Goal: Task Accomplishment & Management: Use online tool/utility

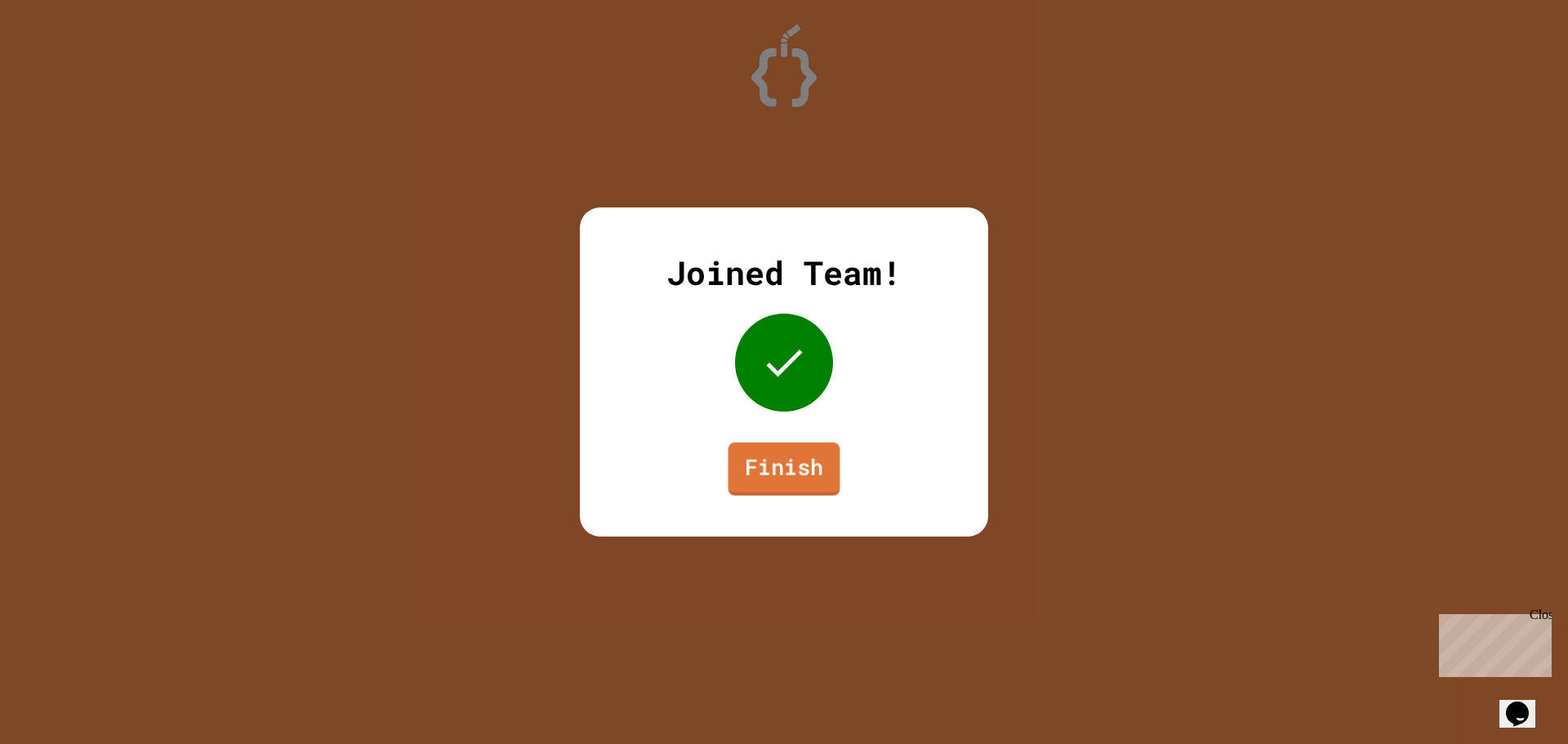
click at [825, 475] on link "Finish" at bounding box center [784, 470] width 112 height 53
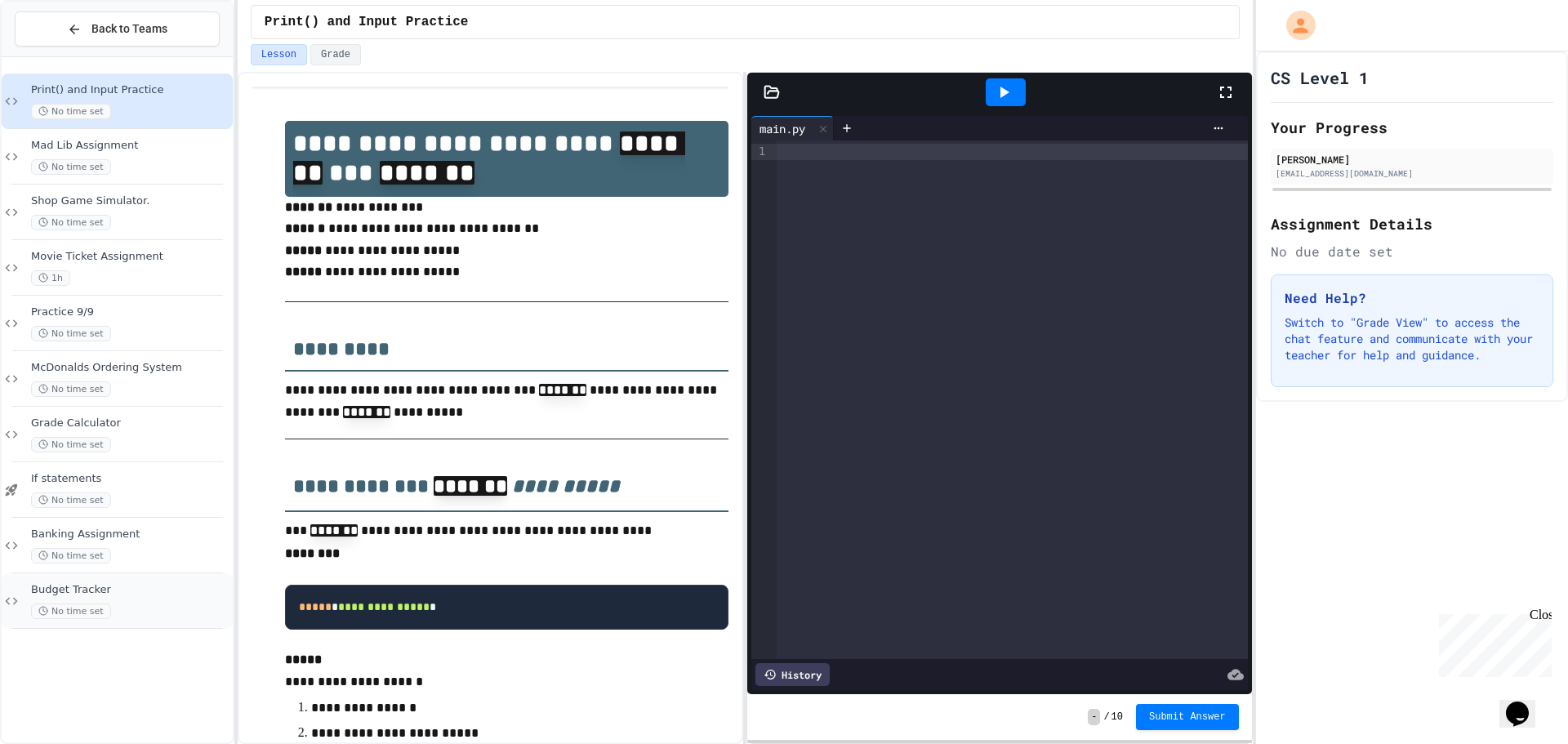
click at [129, 576] on div "Budget Tracker No time set" at bounding box center [117, 601] width 231 height 55
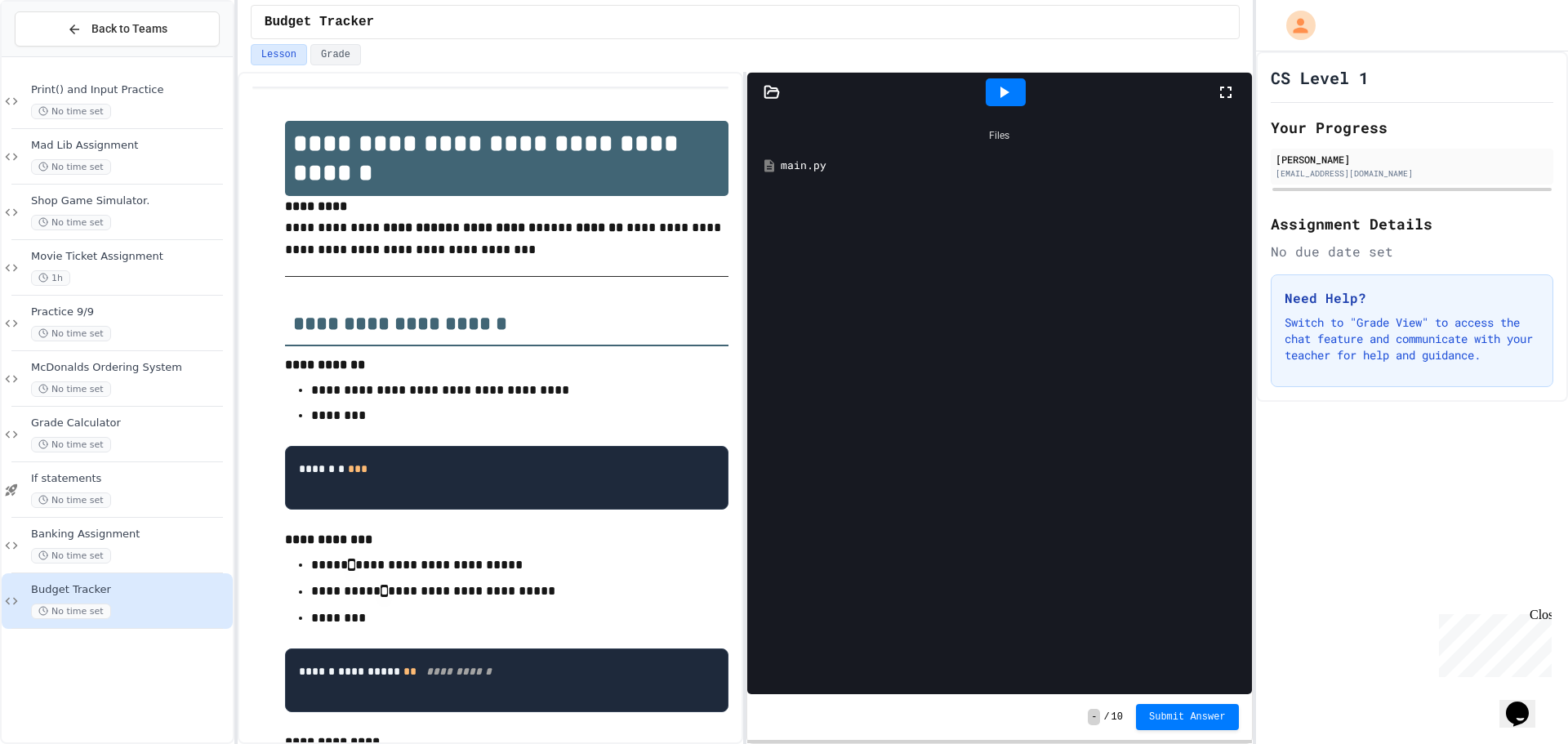
click at [820, 169] on div "main.py" at bounding box center [1011, 166] width 460 height 17
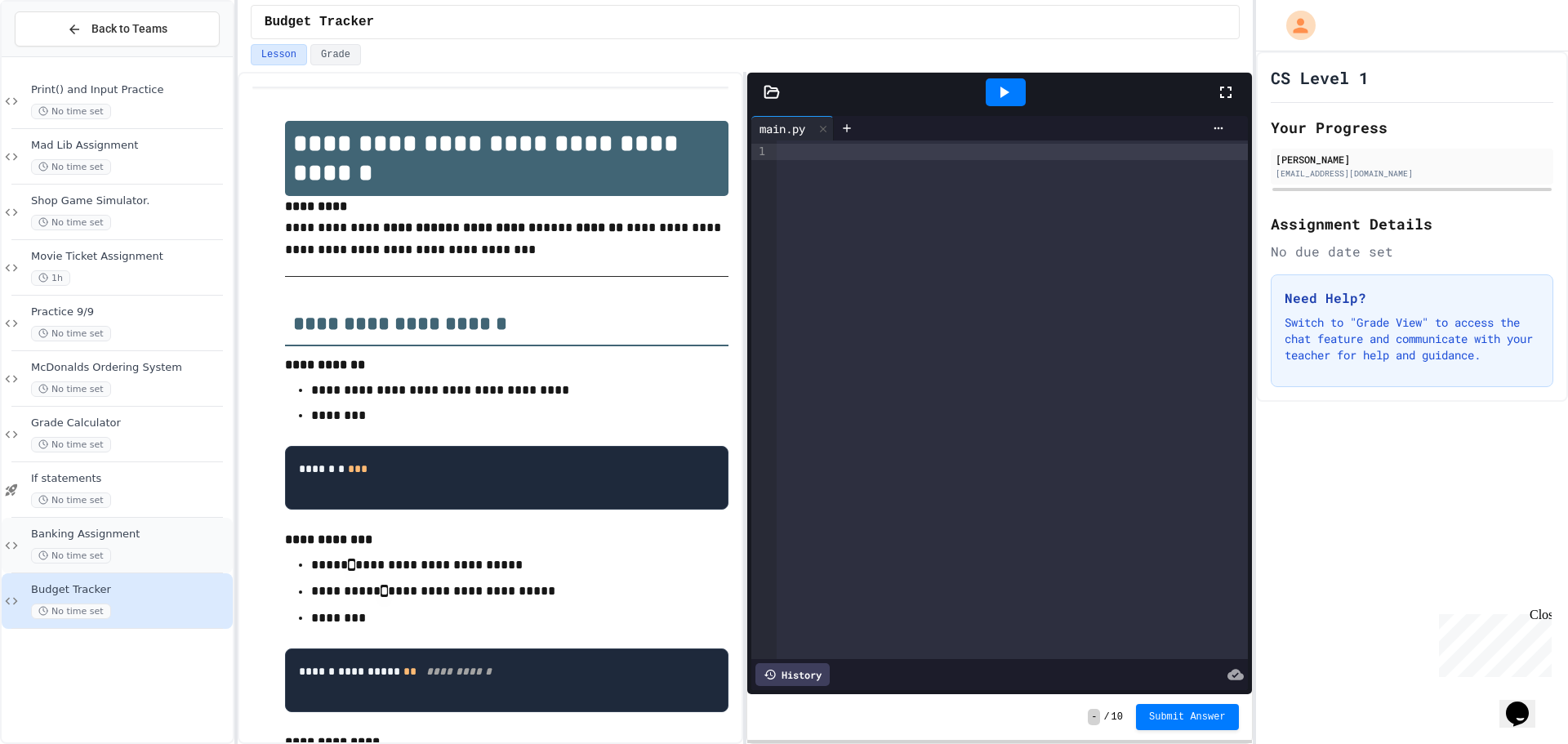
click at [165, 531] on span "Banking Assignment" at bounding box center [131, 534] width 198 height 14
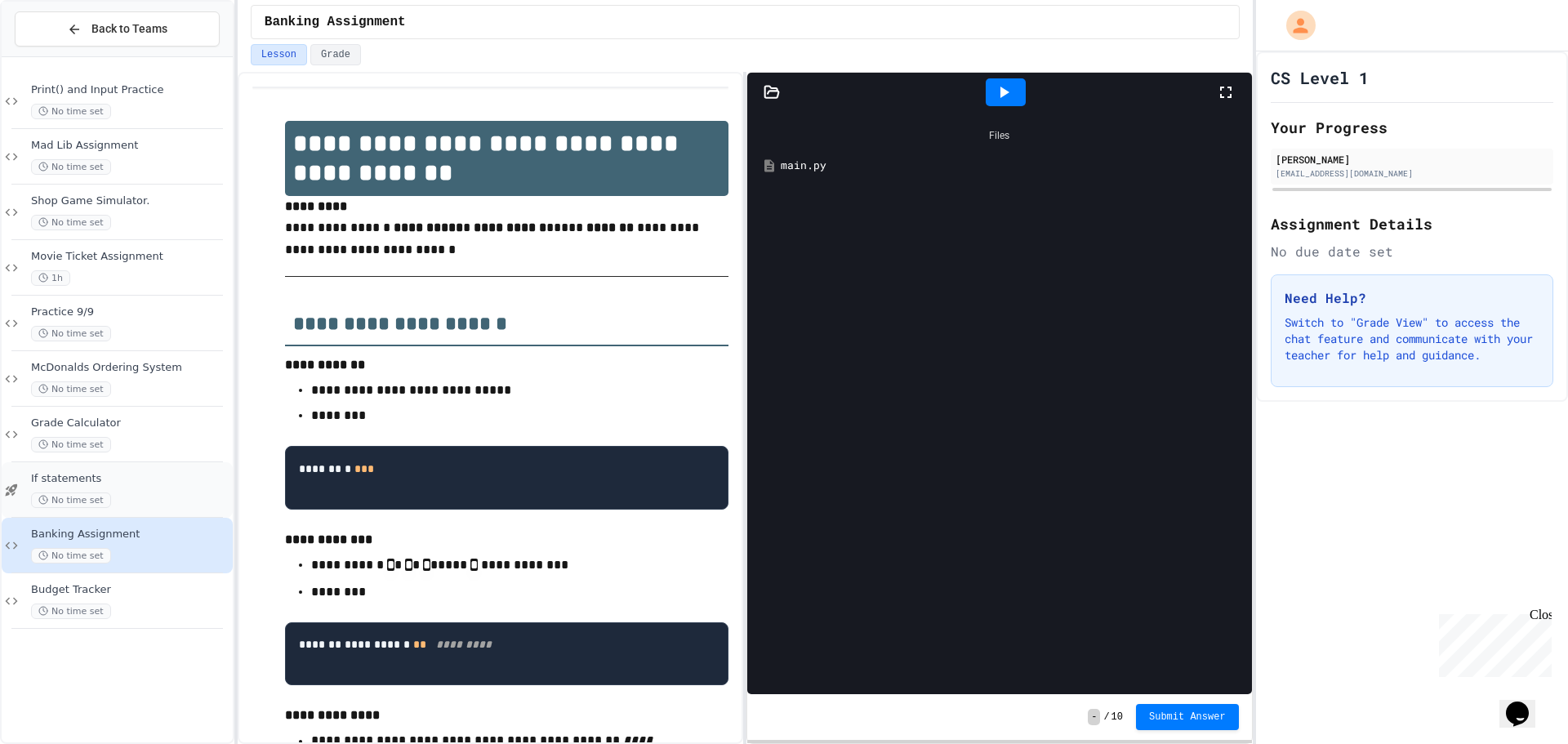
click at [147, 502] on div "No time set" at bounding box center [131, 500] width 198 height 16
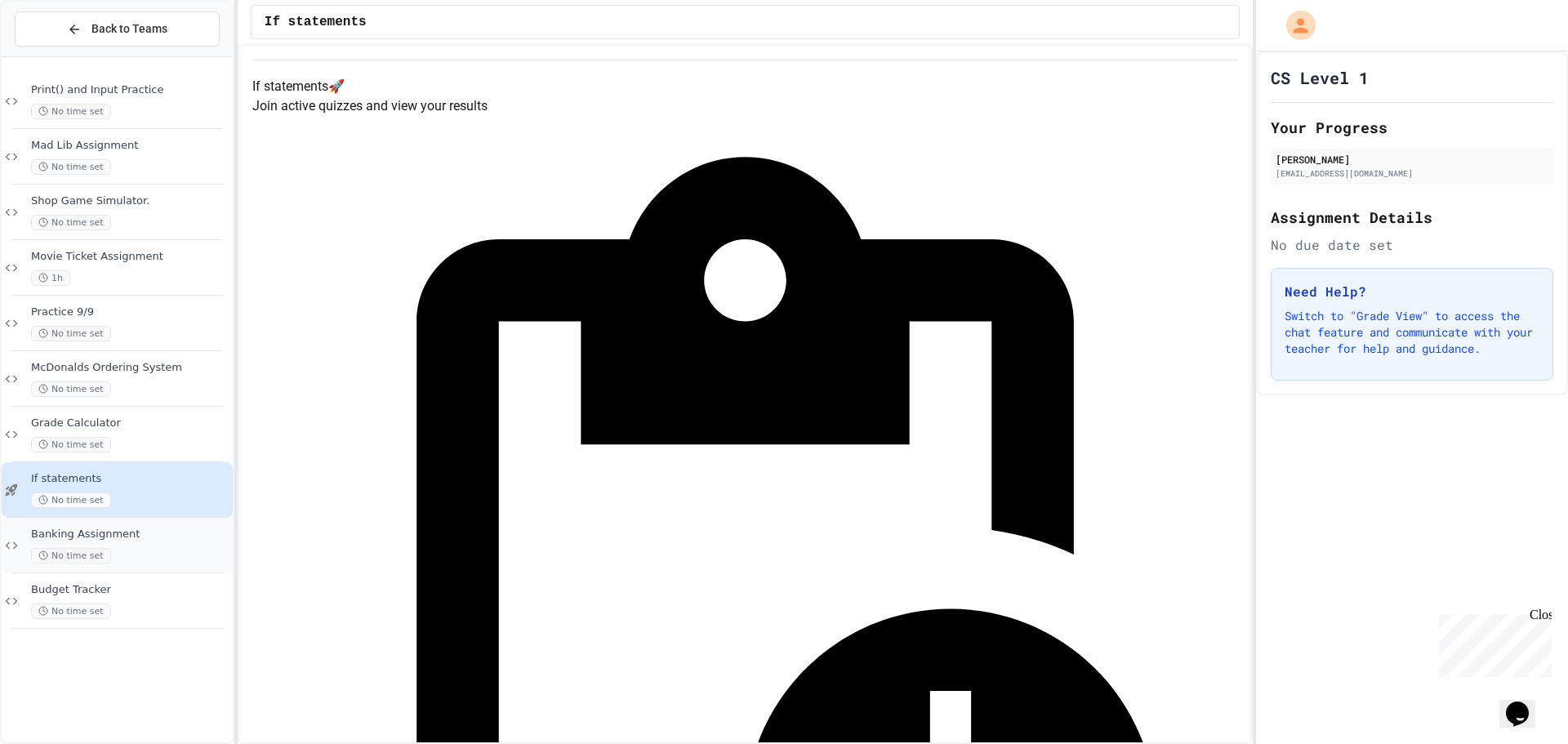
click at [106, 545] on div "Banking Assignment No time set" at bounding box center [131, 545] width 198 height 36
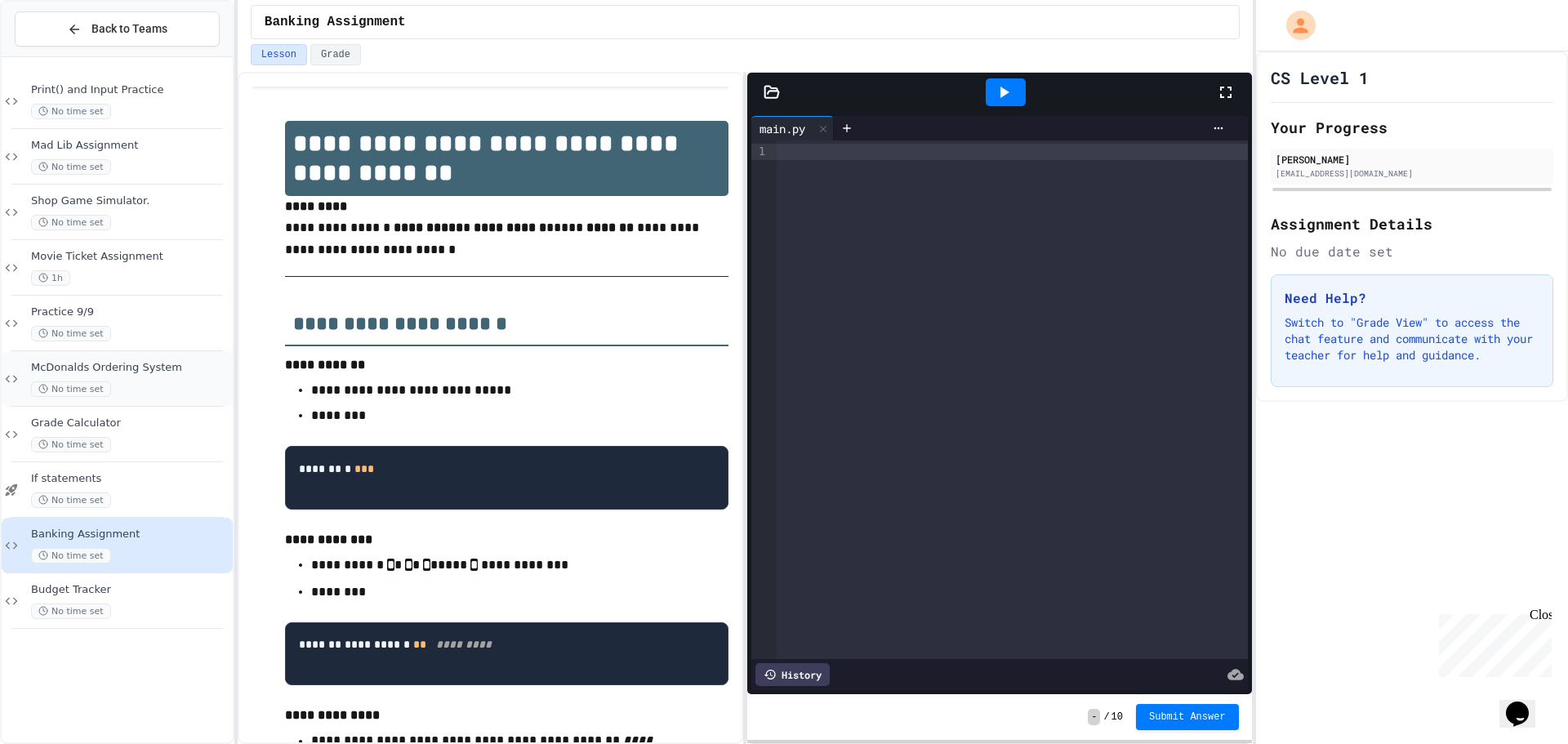
click at [136, 389] on div "No time set" at bounding box center [131, 389] width 198 height 16
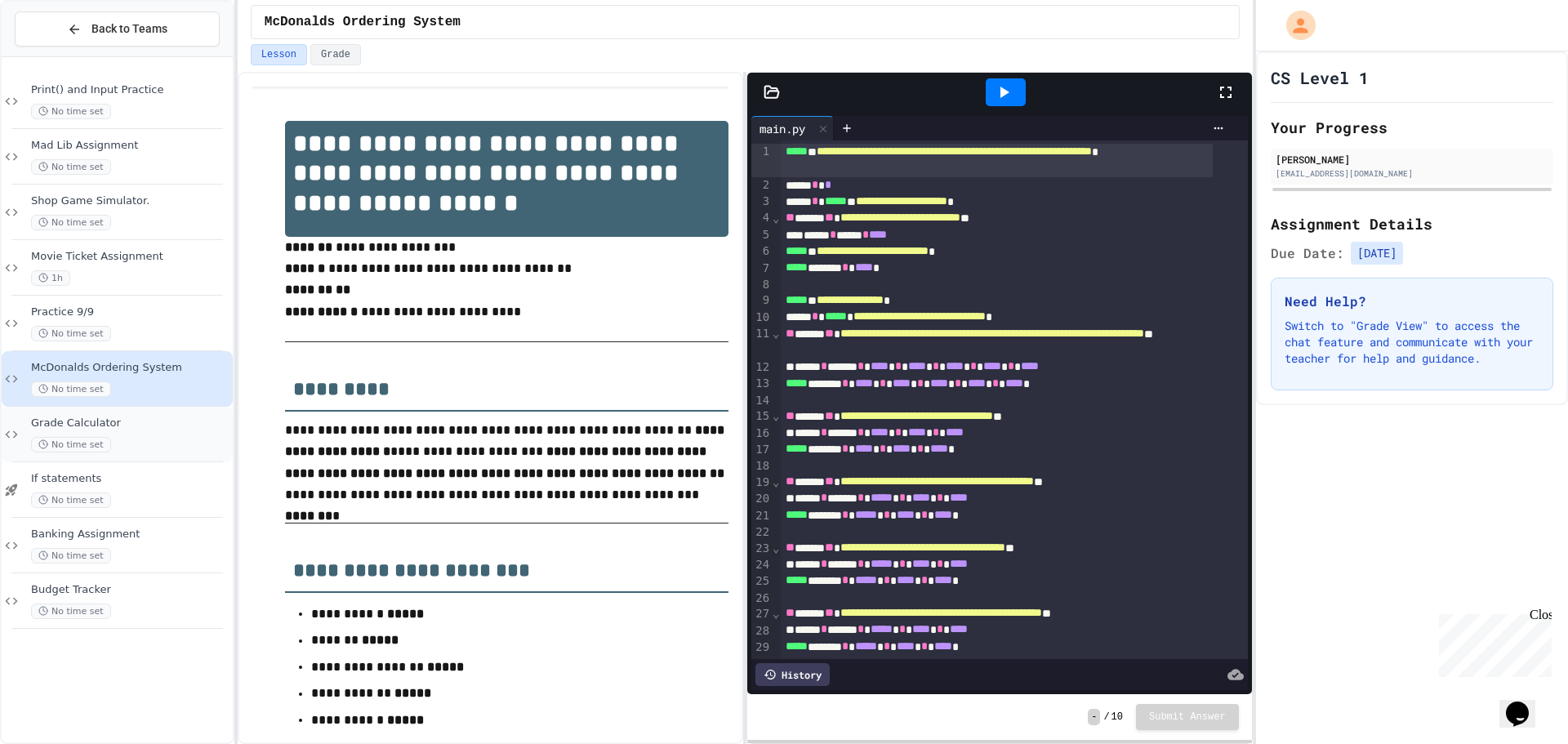
click at [117, 441] on div "No time set" at bounding box center [131, 445] width 198 height 16
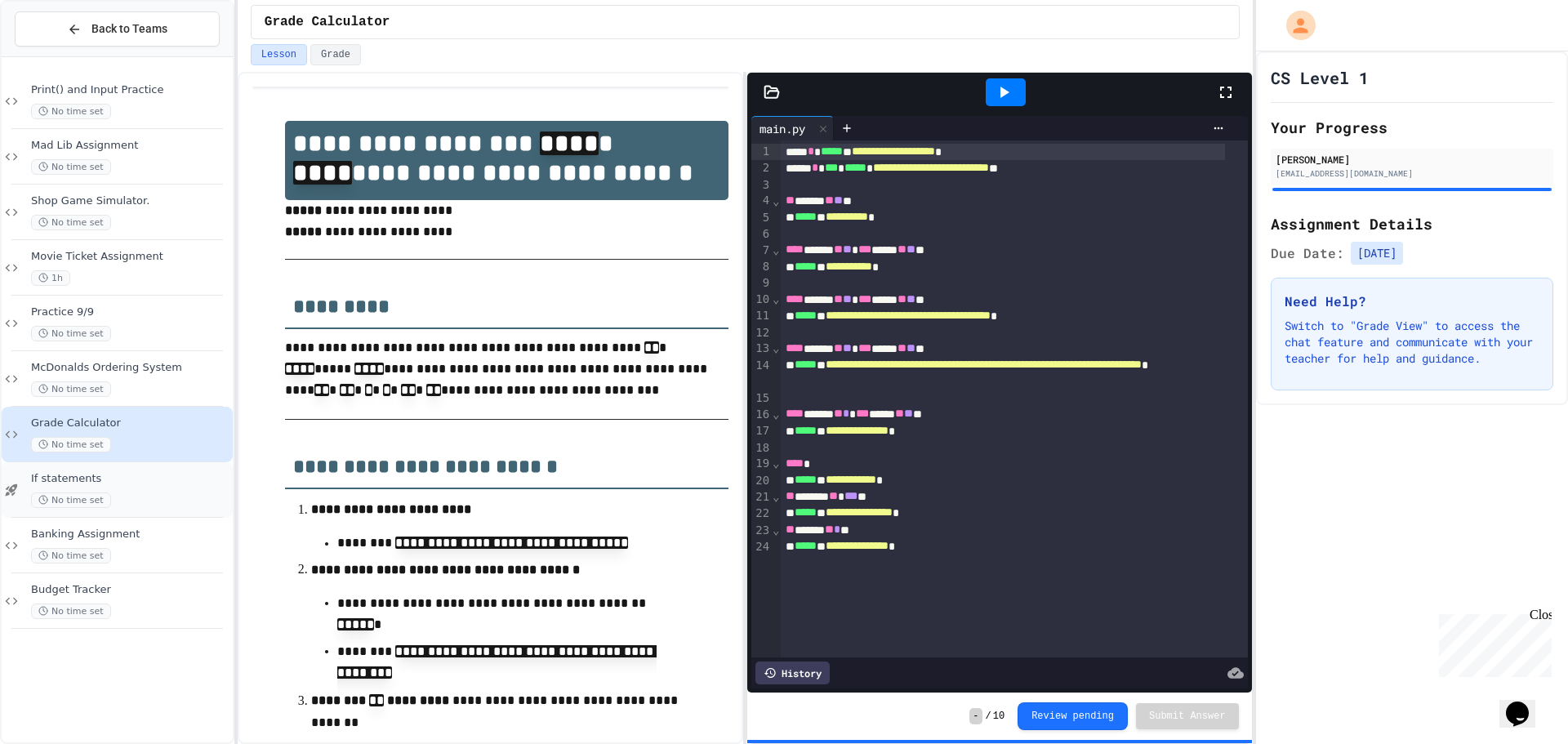
click at [140, 493] on div "No time set" at bounding box center [131, 500] width 198 height 16
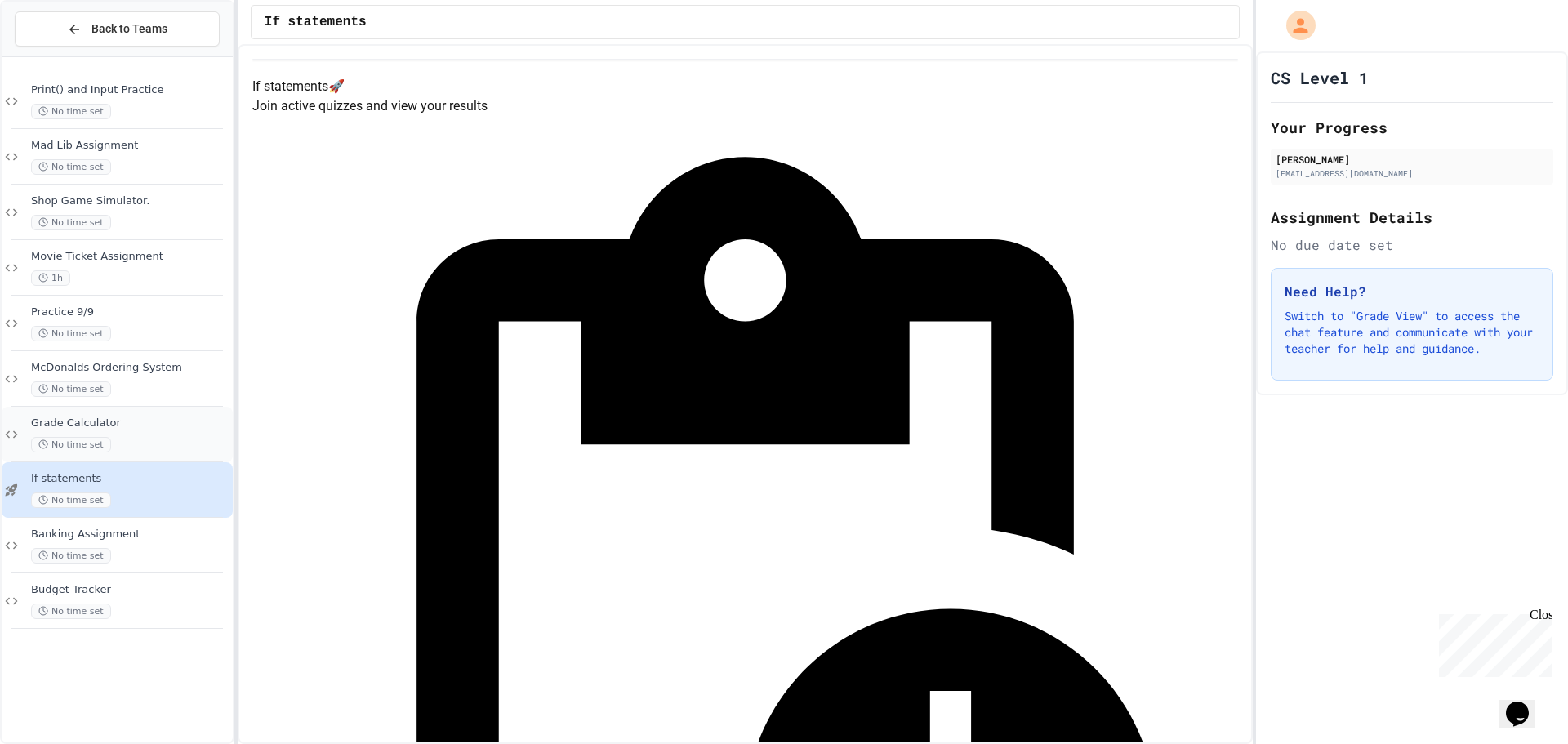
click at [118, 408] on div "Grade Calculator No time set" at bounding box center [117, 434] width 231 height 55
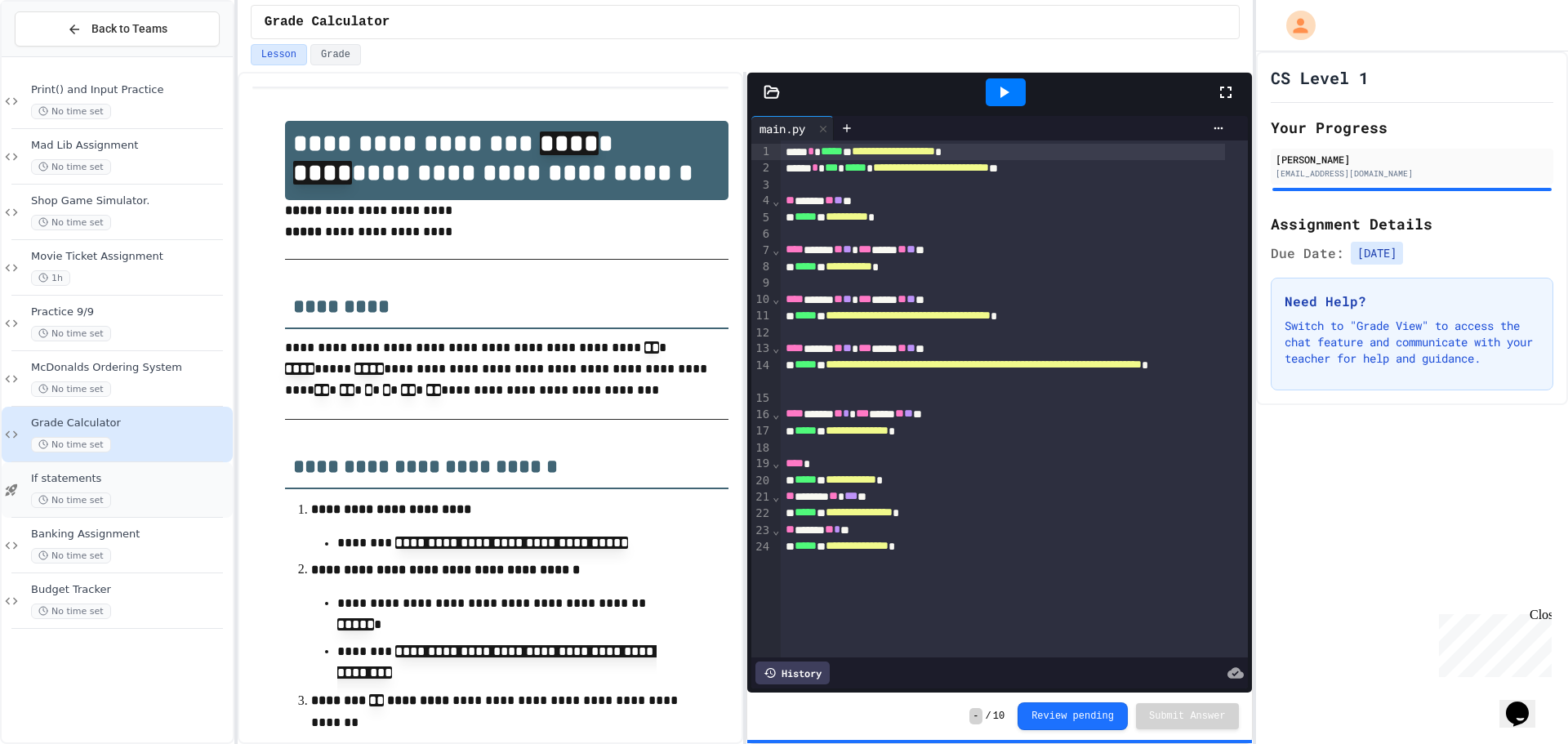
click at [131, 490] on div "If statements No time set" at bounding box center [131, 489] width 198 height 36
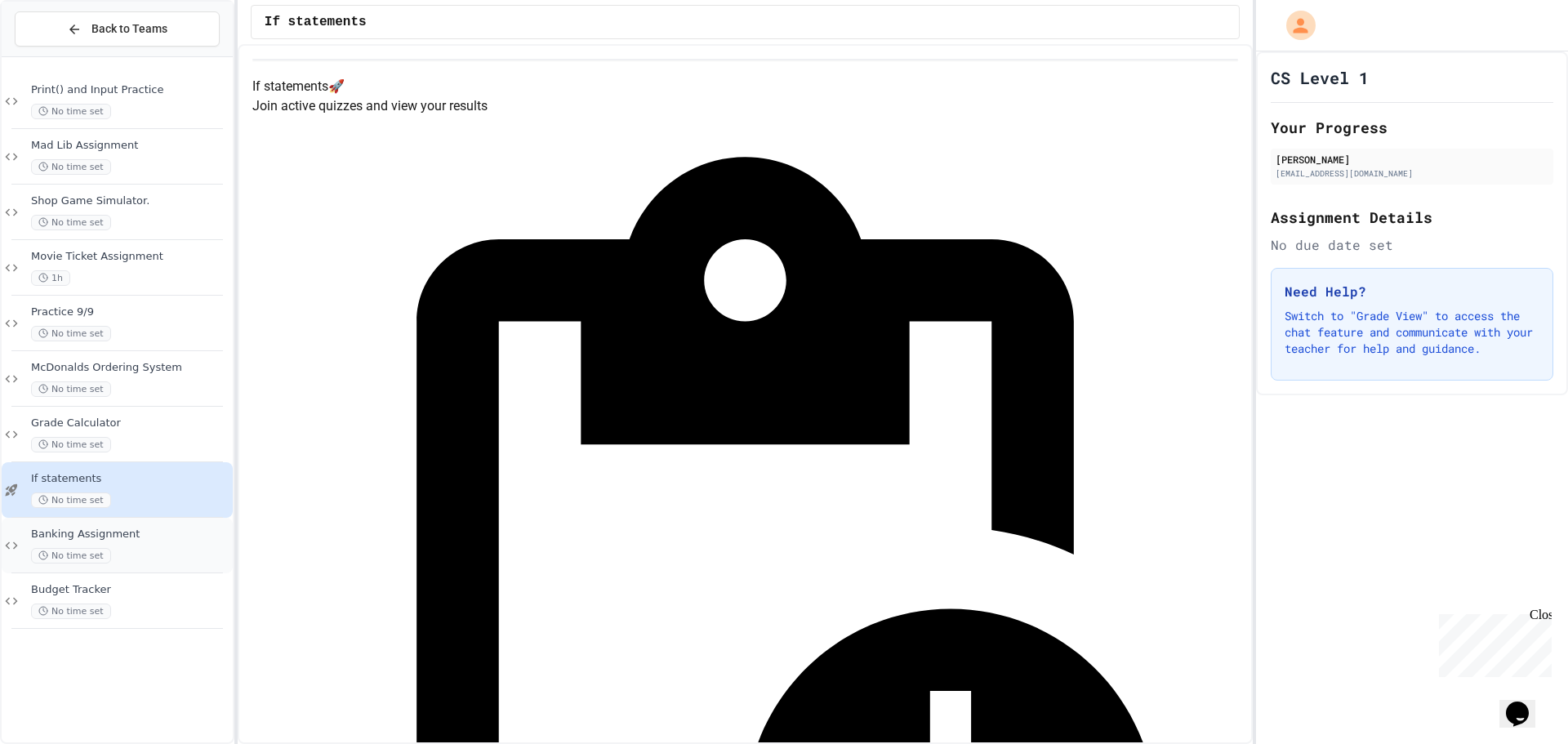
click at [173, 557] on div "No time set" at bounding box center [131, 556] width 198 height 16
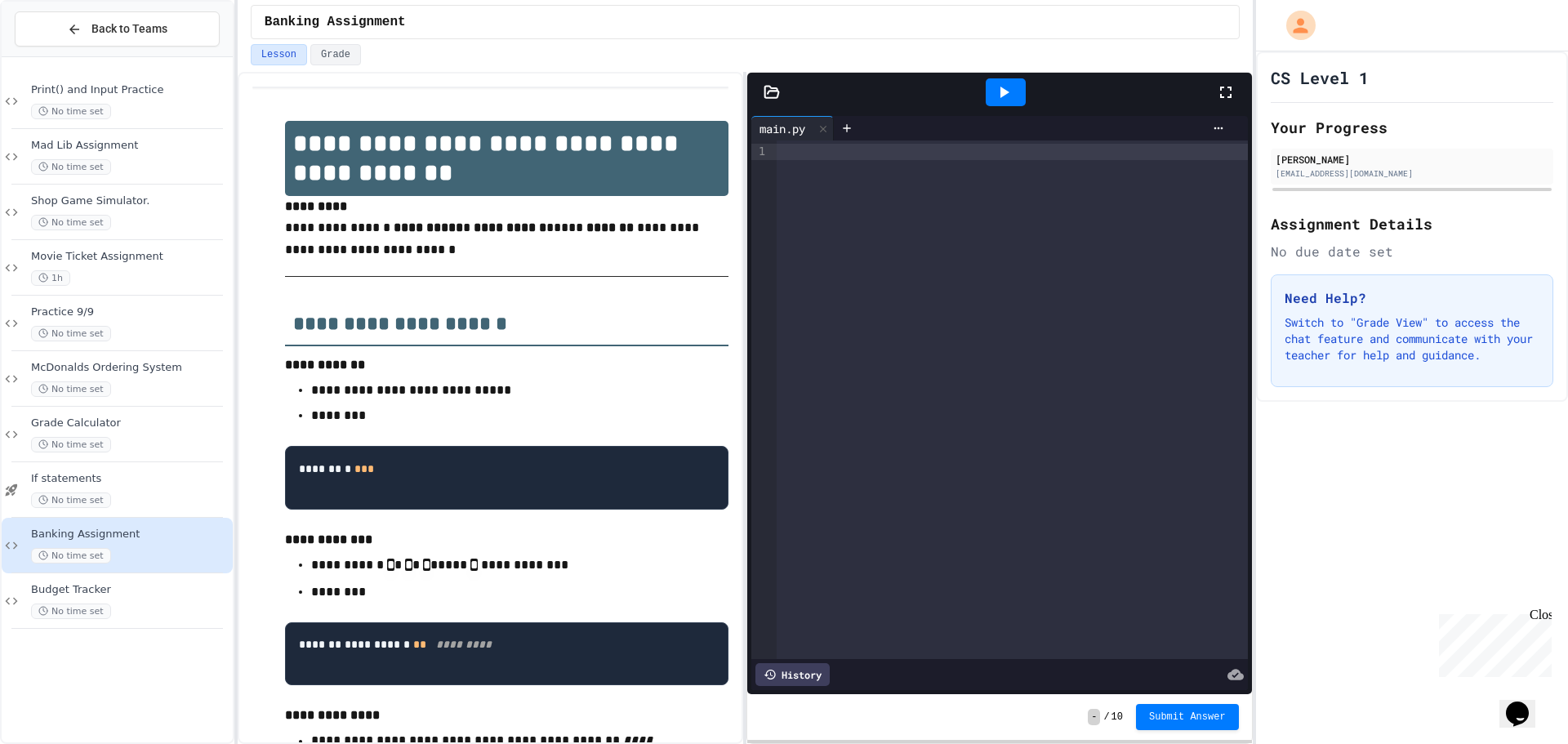
click at [800, 162] on div at bounding box center [1013, 399] width 471 height 518
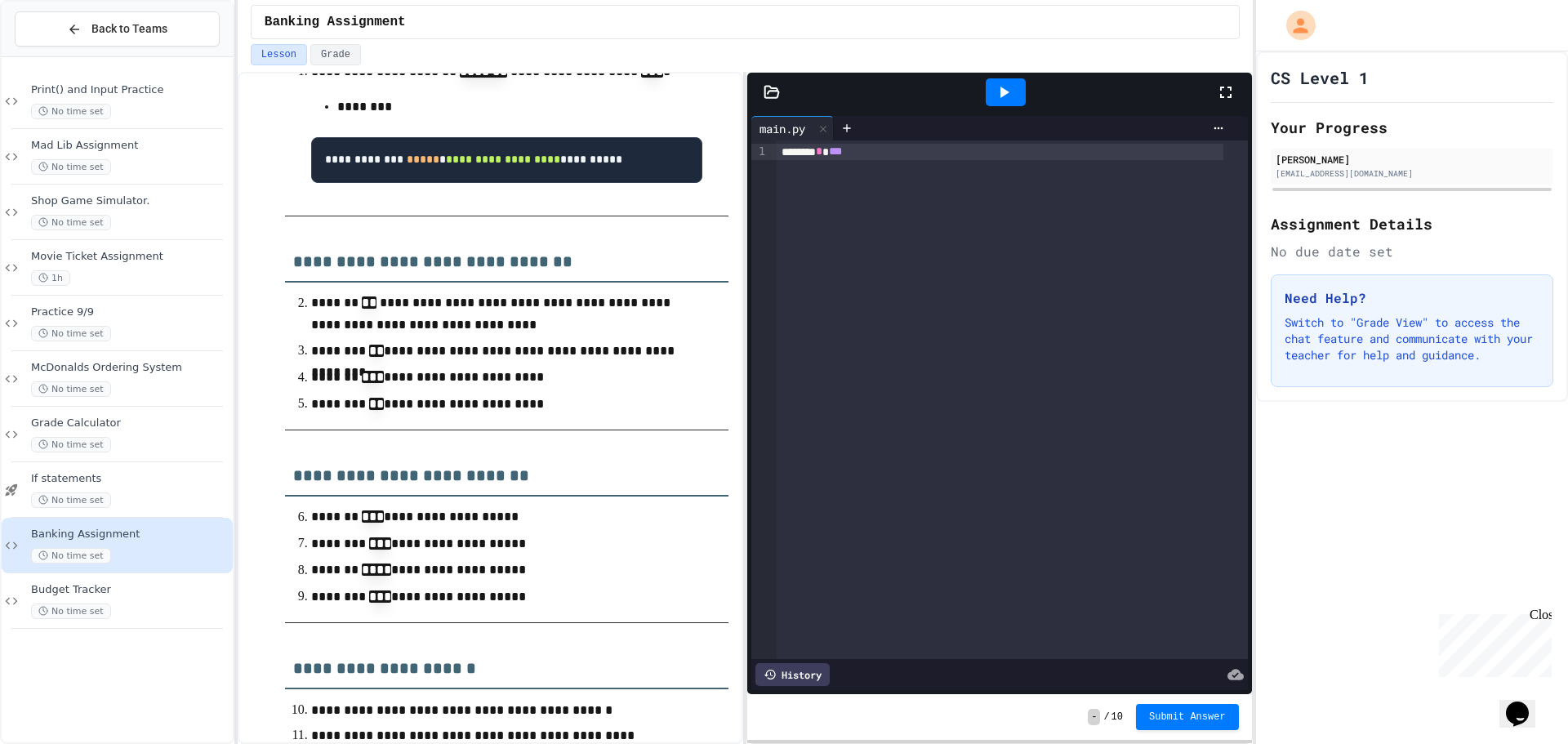
scroll to position [1143, 0]
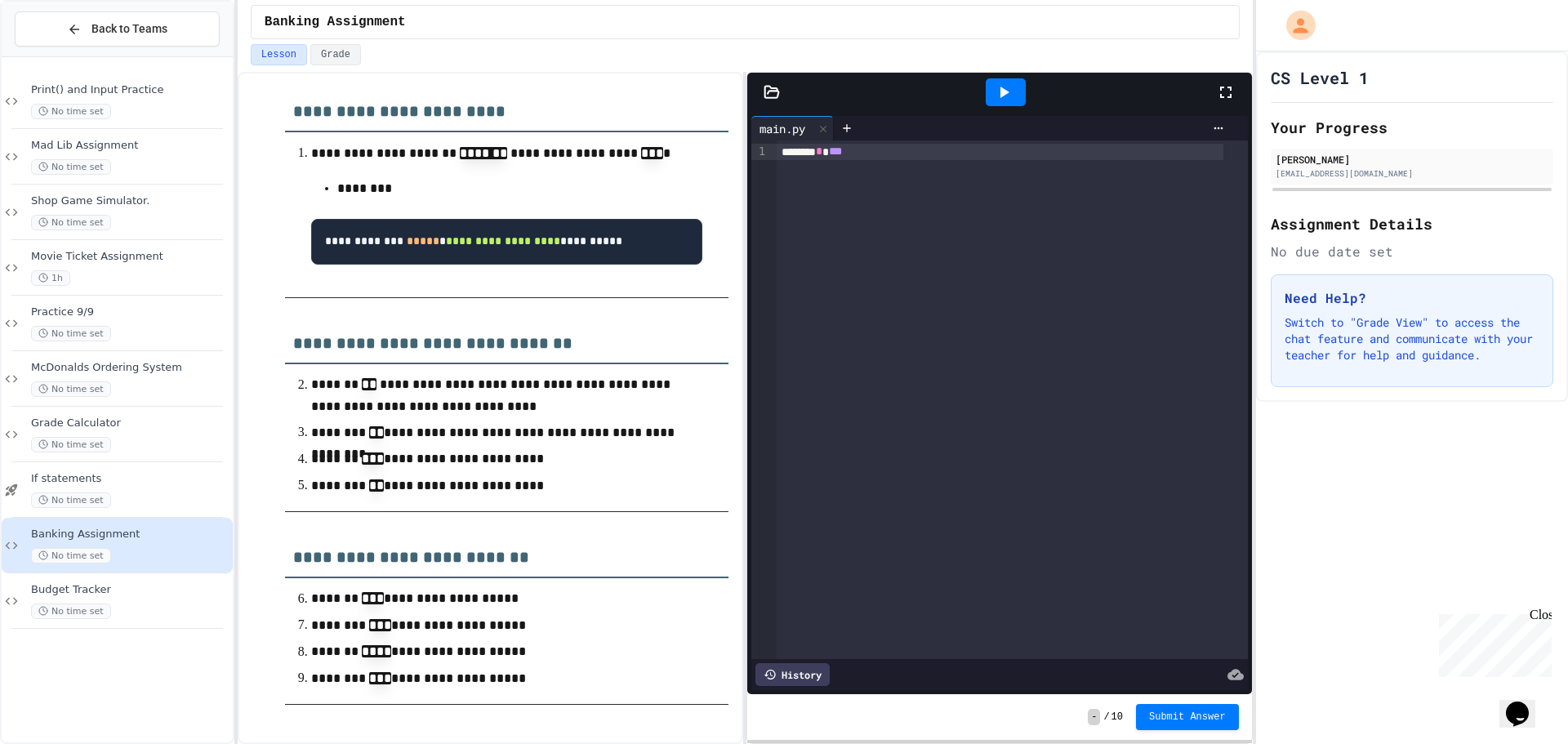
click at [885, 173] on div "******* * ***" at bounding box center [1013, 399] width 471 height 518
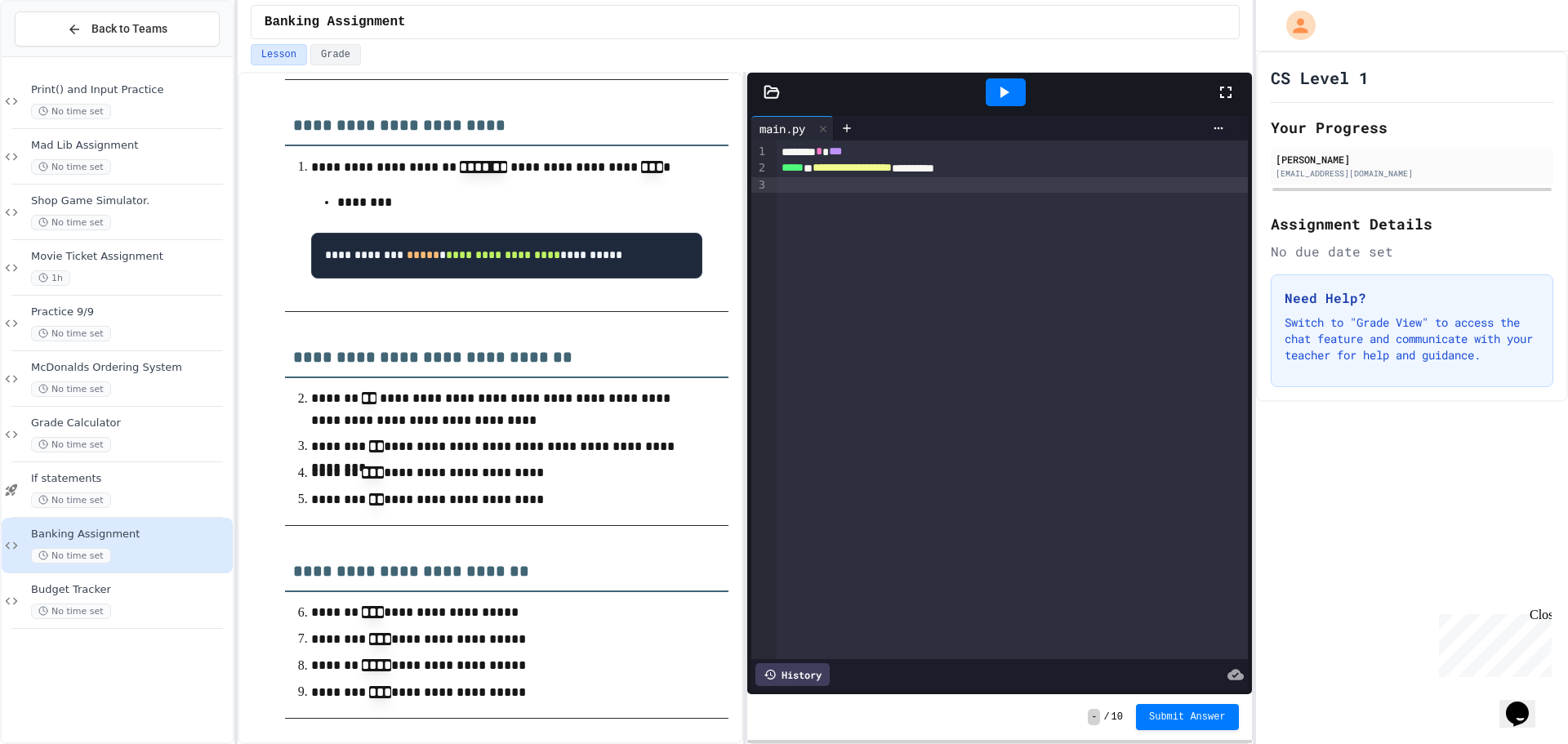
scroll to position [1293, 0]
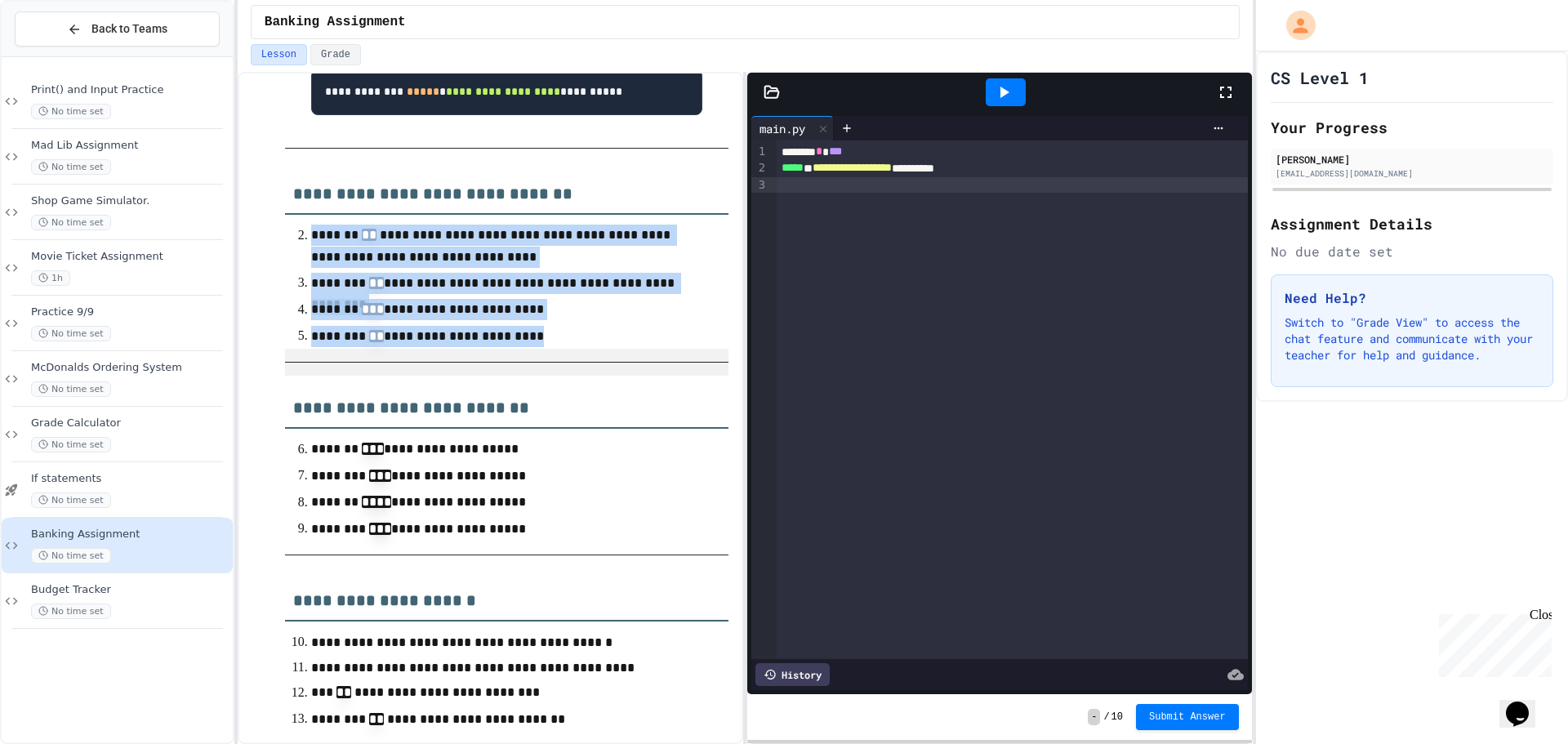
click at [276, 432] on div "**********" at bounding box center [490, 10] width 476 height 2397
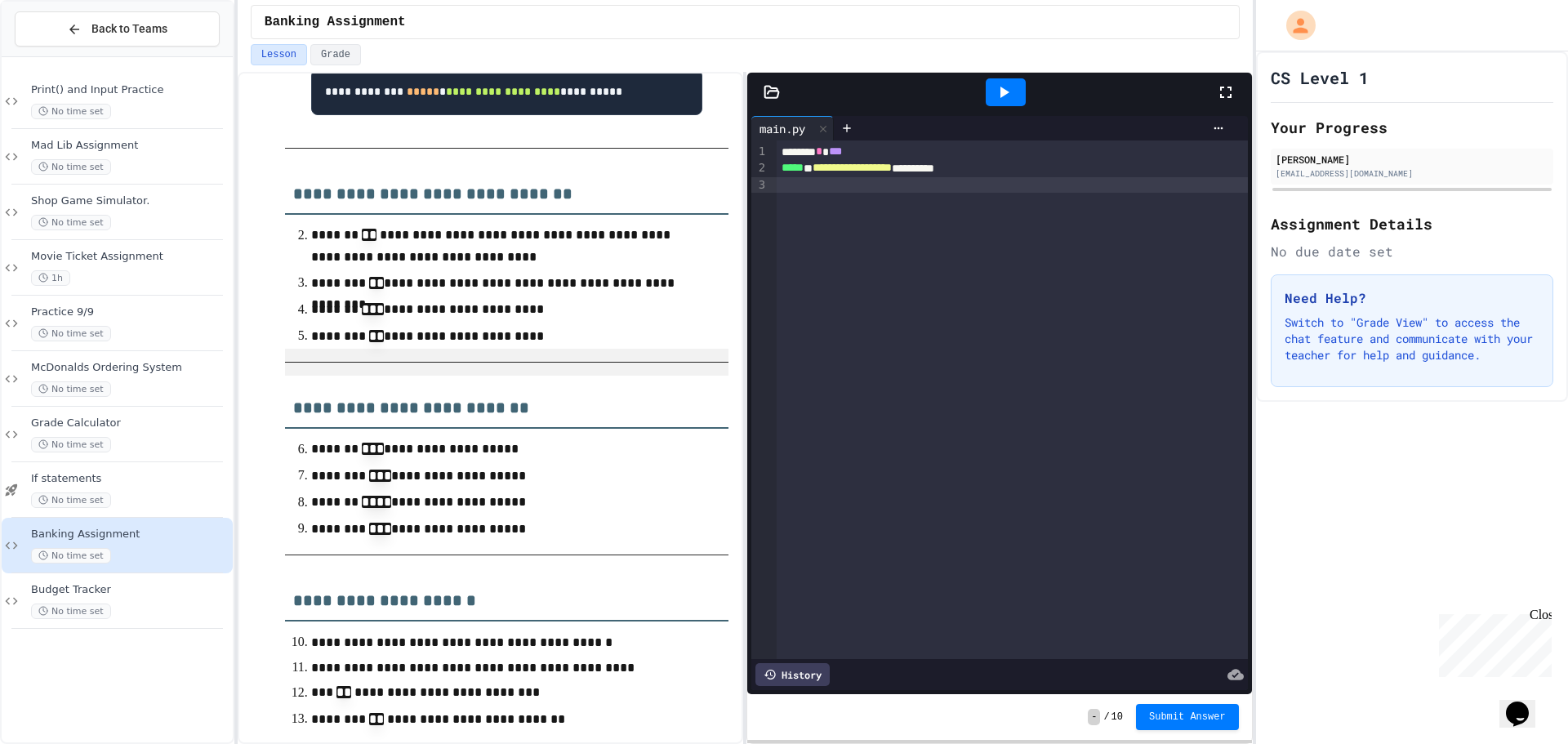
click at [295, 349] on ol "**********" at bounding box center [507, 286] width 444 height 126
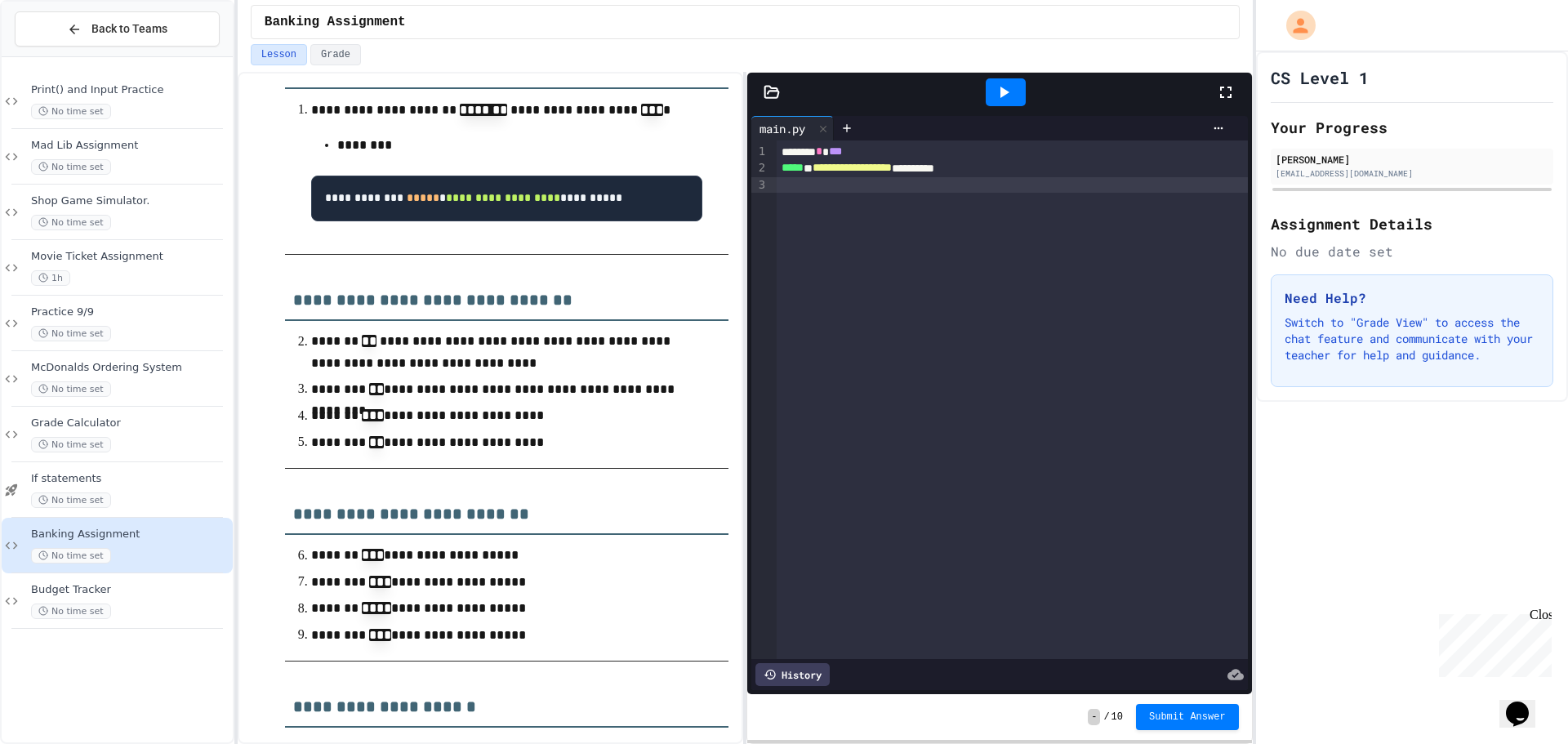
scroll to position [1130, 0]
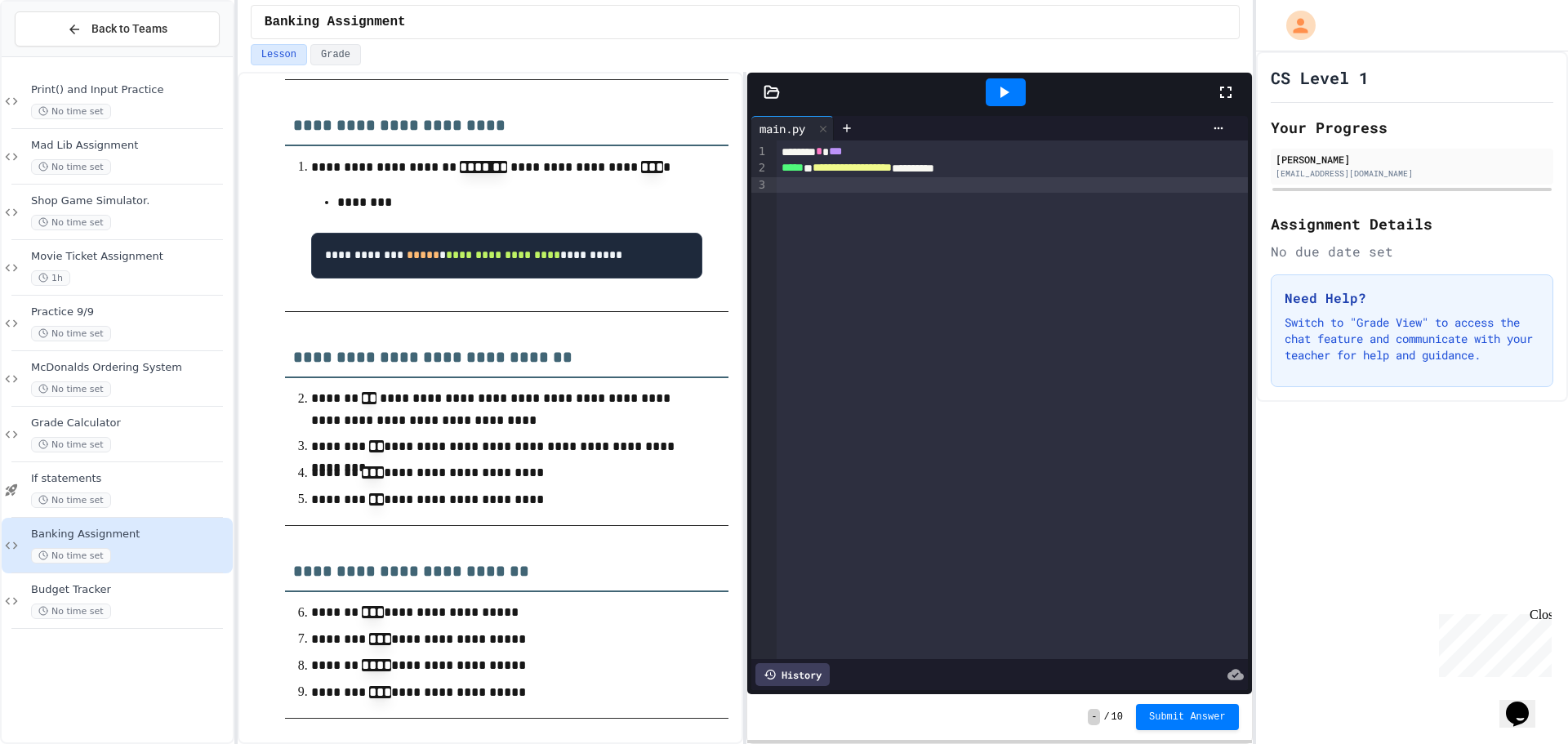
click at [1077, 181] on div at bounding box center [1013, 185] width 471 height 17
click at [1543, 615] on div "Close" at bounding box center [1540, 618] width 21 height 21
click at [889, 186] on div "******* * **" at bounding box center [1001, 185] width 448 height 17
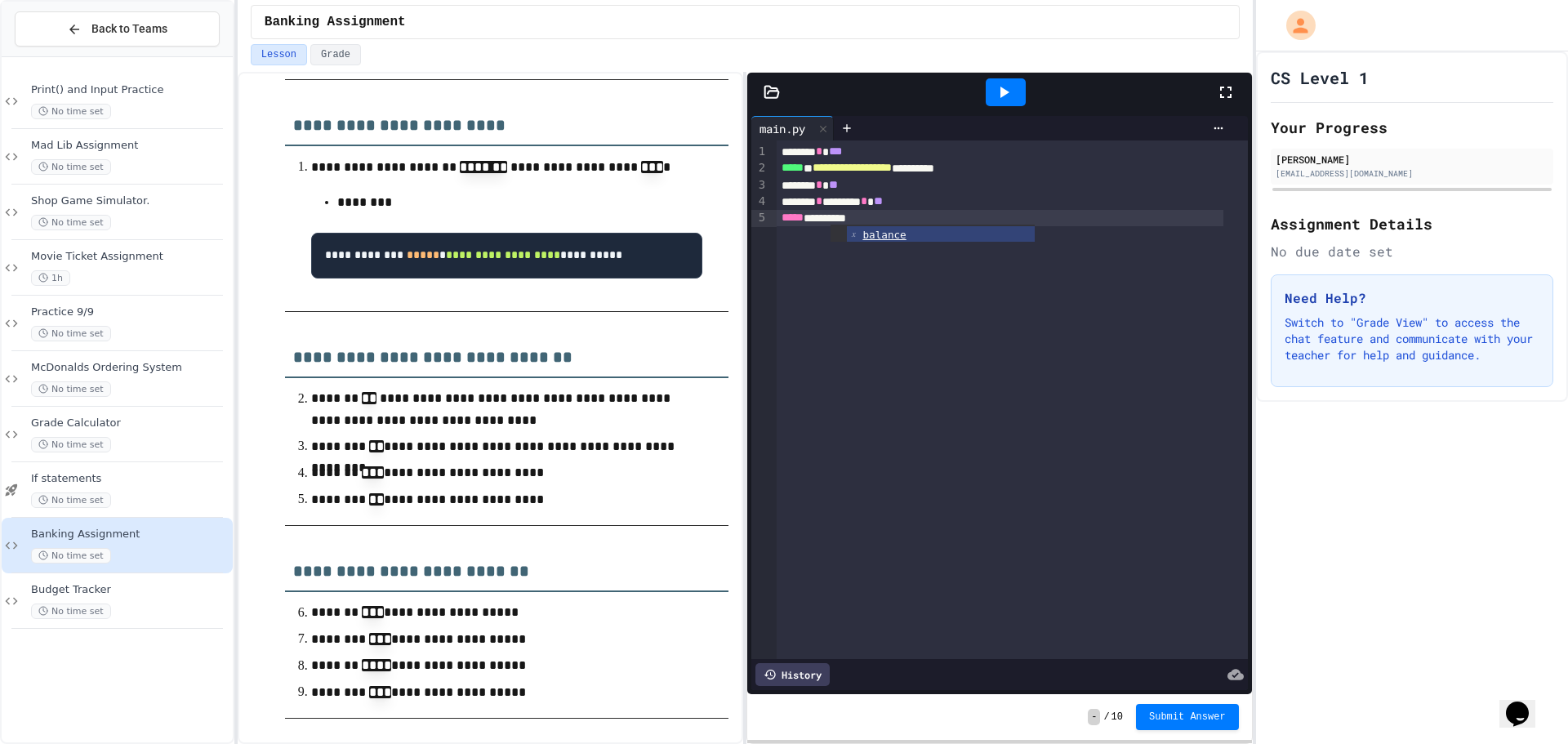
click at [1012, 106] on div at bounding box center [1006, 92] width 56 height 44
click at [1007, 97] on icon at bounding box center [1004, 93] width 20 height 20
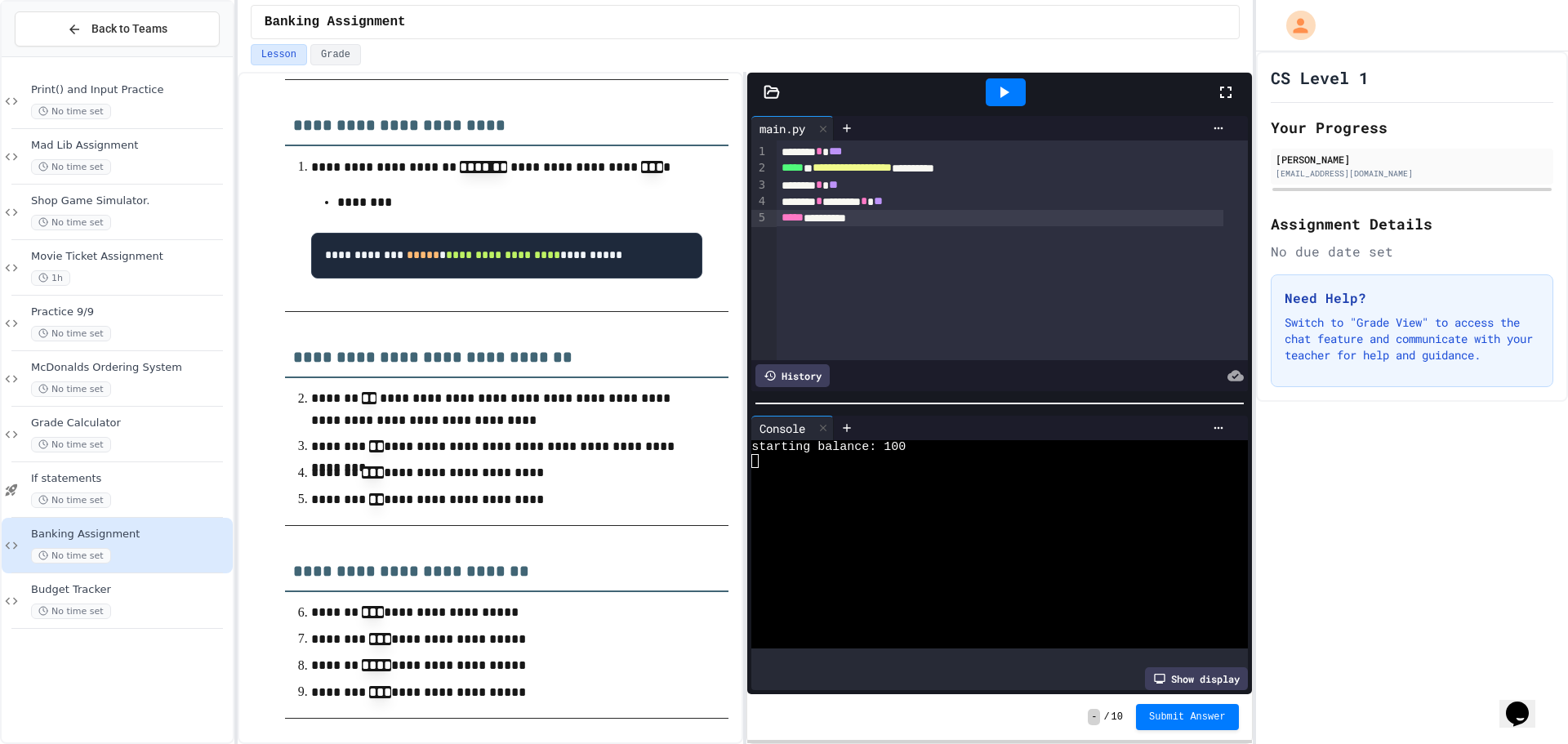
click at [909, 454] on div at bounding box center [986, 460] width 470 height 14
click at [756, 457] on textarea "Terminal input" at bounding box center [755, 460] width 7 height 14
click at [774, 457] on div at bounding box center [986, 460] width 470 height 14
click at [909, 446] on div "starting balance: 100" at bounding box center [986, 447] width 470 height 14
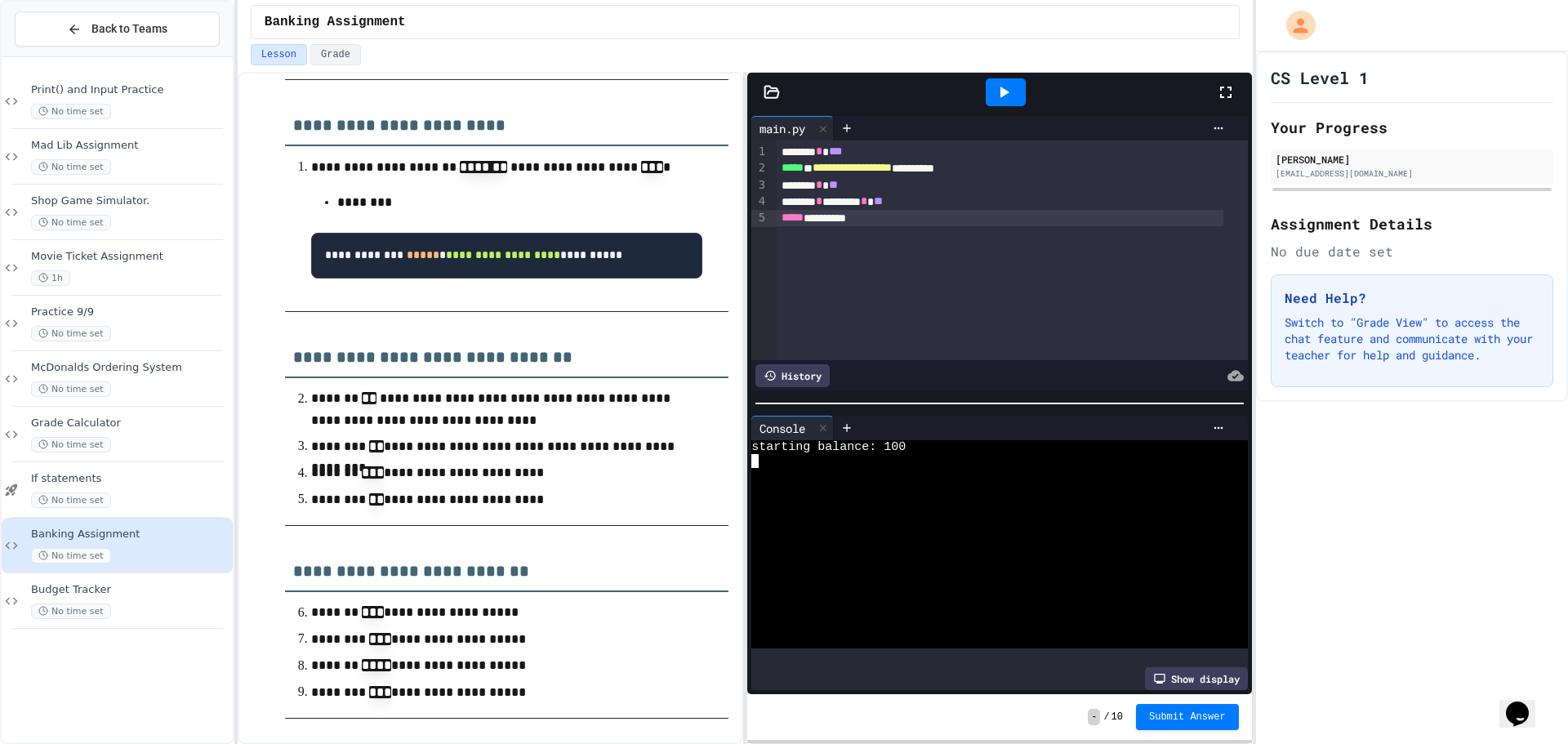
click at [1004, 104] on div at bounding box center [1006, 93] width 40 height 28
click at [1021, 91] on div at bounding box center [1006, 93] width 40 height 28
click at [908, 213] on div "***** *********" at bounding box center [1001, 218] width 448 height 17
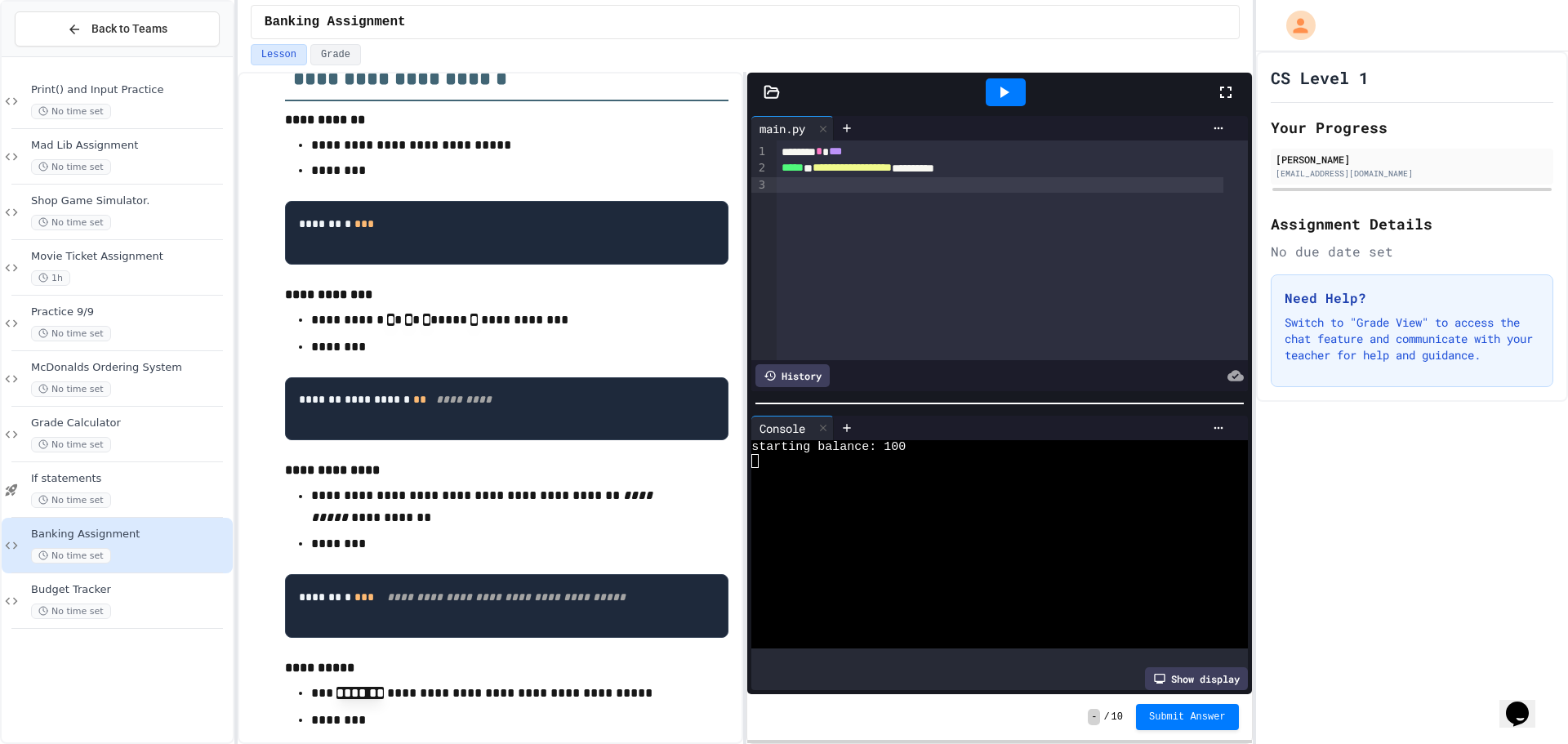
scroll to position [476, 0]
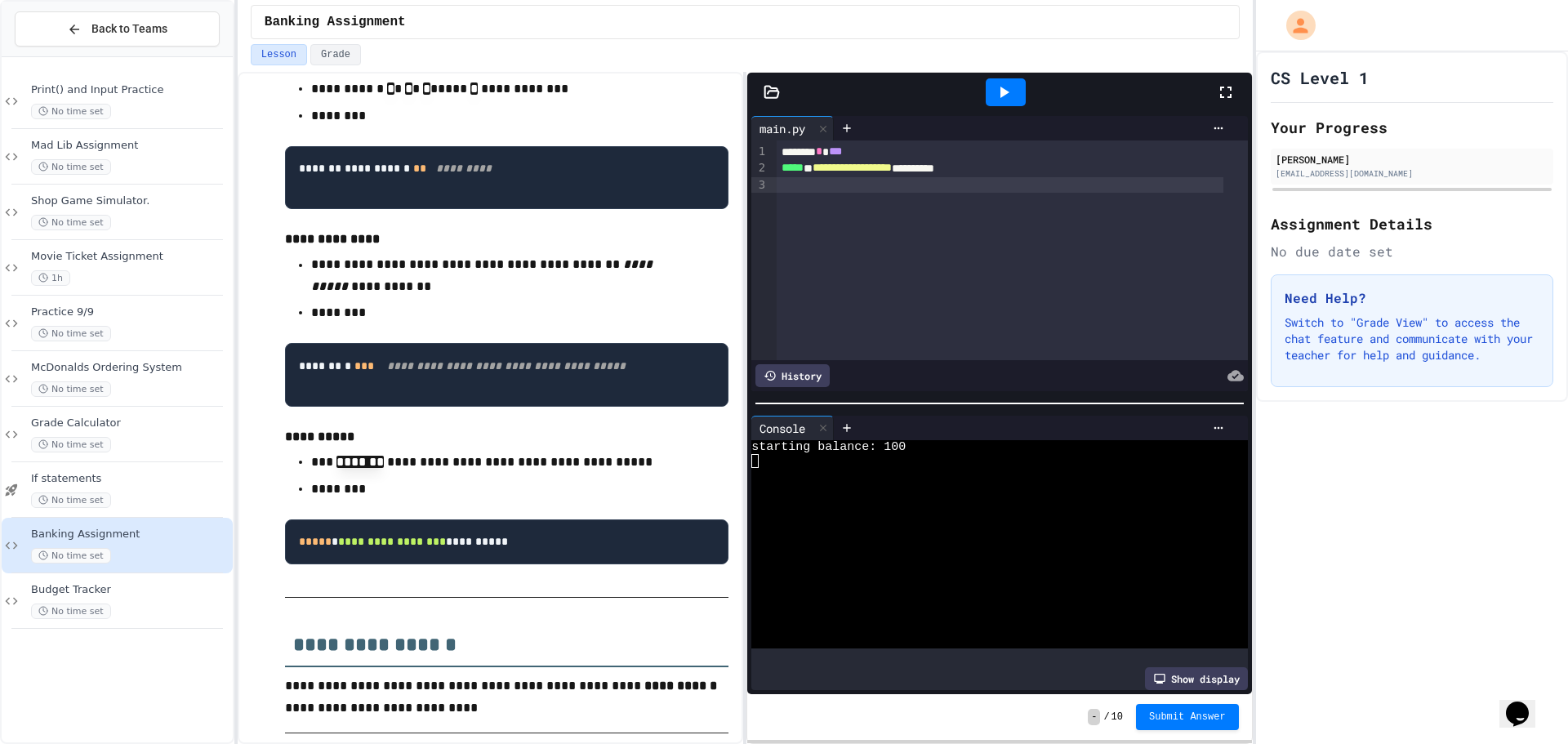
click at [1013, 96] on icon at bounding box center [1004, 93] width 20 height 20
